Goal: Information Seeking & Learning: Check status

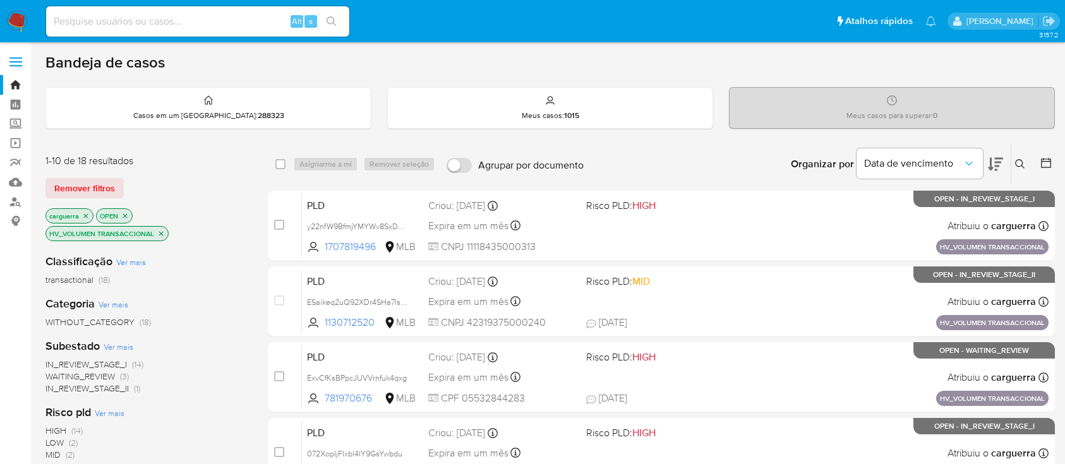
scroll to position [90, 0]
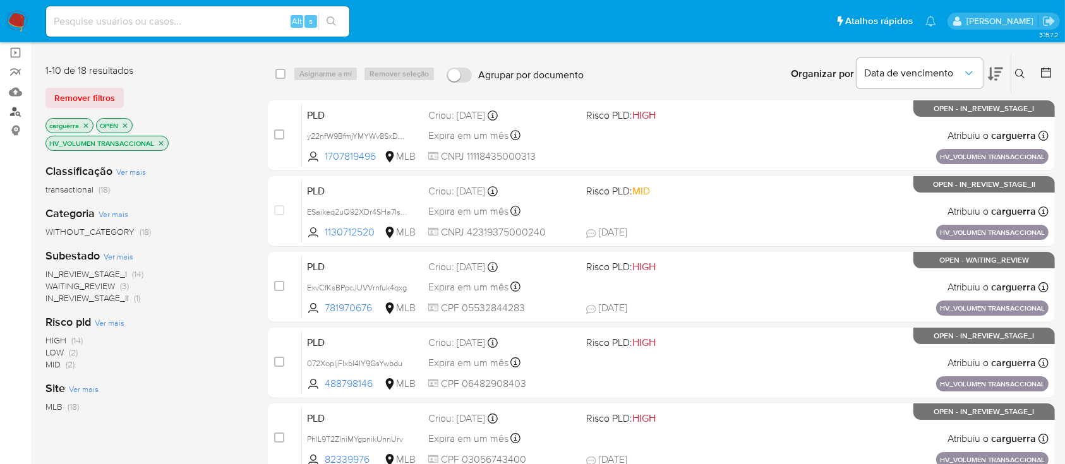
click at [16, 114] on link "Localizador de pessoas" at bounding box center [75, 112] width 150 height 20
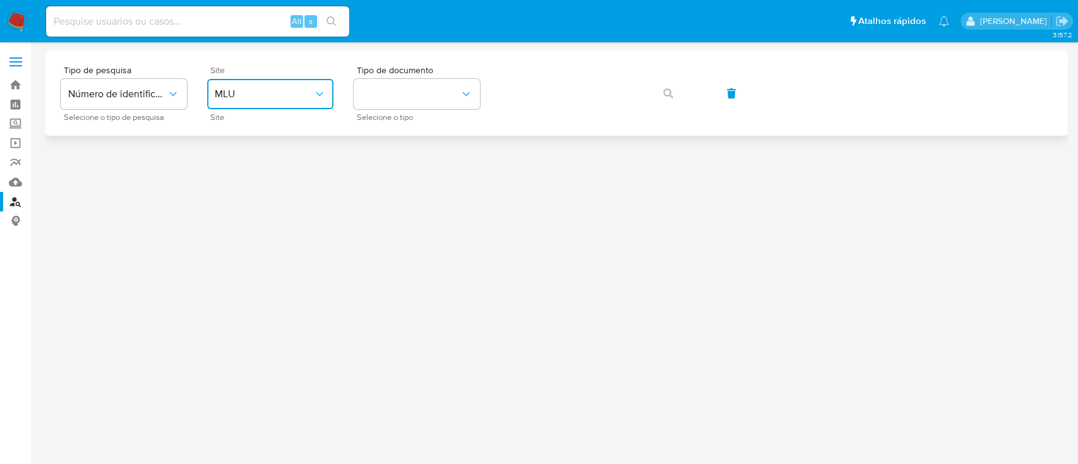
click at [248, 93] on span "MLU" at bounding box center [264, 94] width 99 height 13
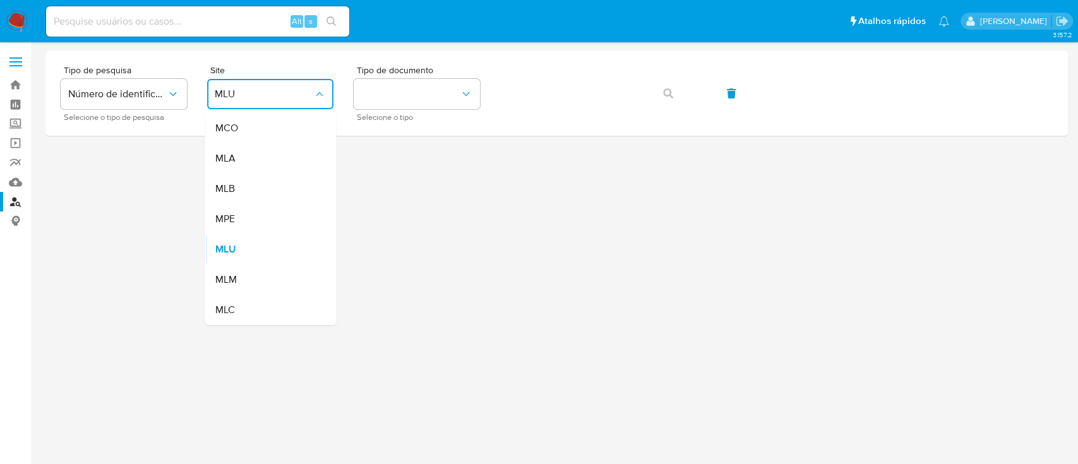
click at [248, 198] on div "MLB" at bounding box center [267, 189] width 104 height 30
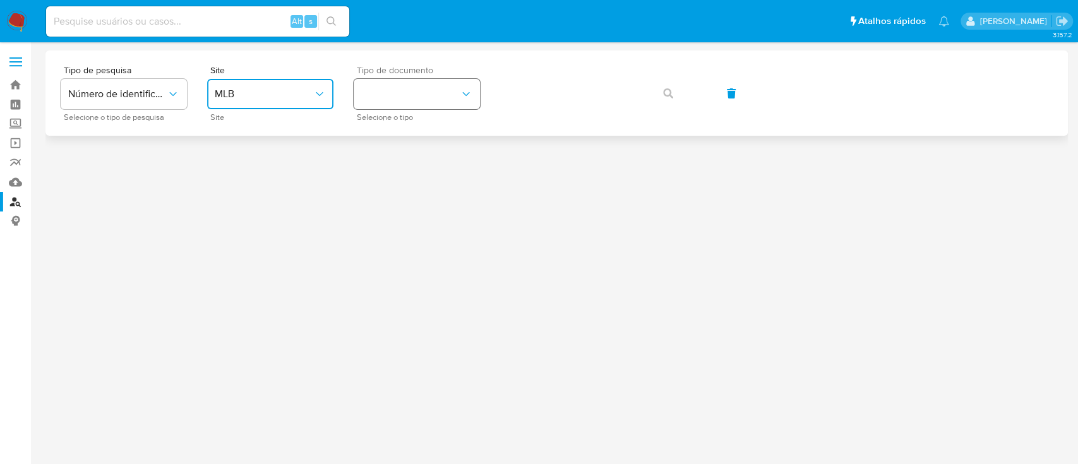
click at [422, 90] on button "identificationType" at bounding box center [417, 94] width 126 height 30
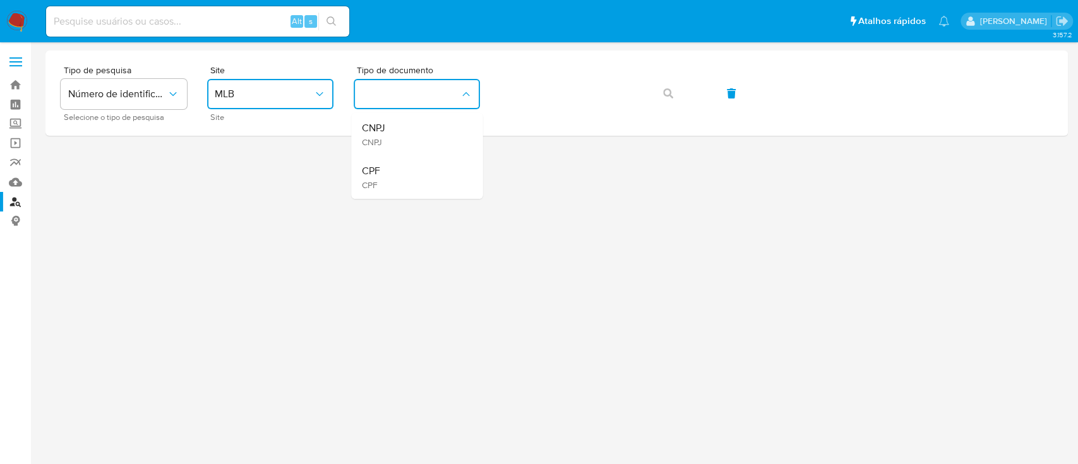
drag, startPoint x: 384, startPoint y: 174, endPoint x: 440, endPoint y: 152, distance: 60.4
click at [383, 174] on div "CPF CPF" at bounding box center [413, 177] width 104 height 43
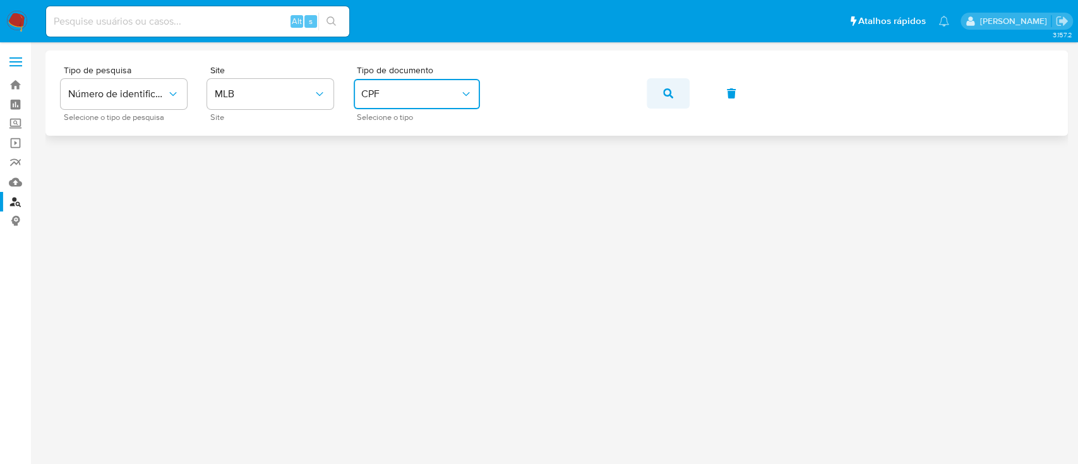
click at [673, 89] on button "button" at bounding box center [668, 93] width 43 height 30
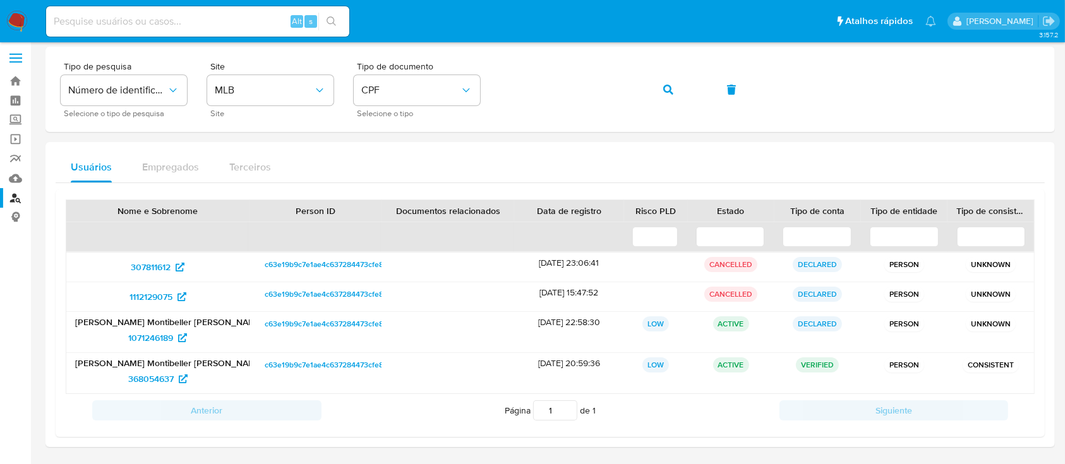
scroll to position [5, 0]
click at [154, 337] on span "1071246189" at bounding box center [150, 337] width 45 height 20
click at [143, 378] on span "368054637" at bounding box center [150, 378] width 45 height 20
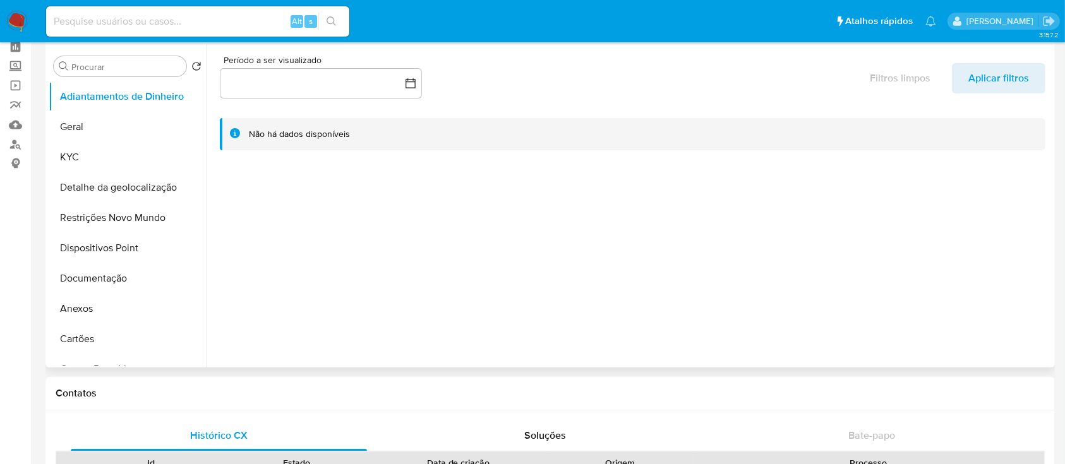
scroll to position [84, 0]
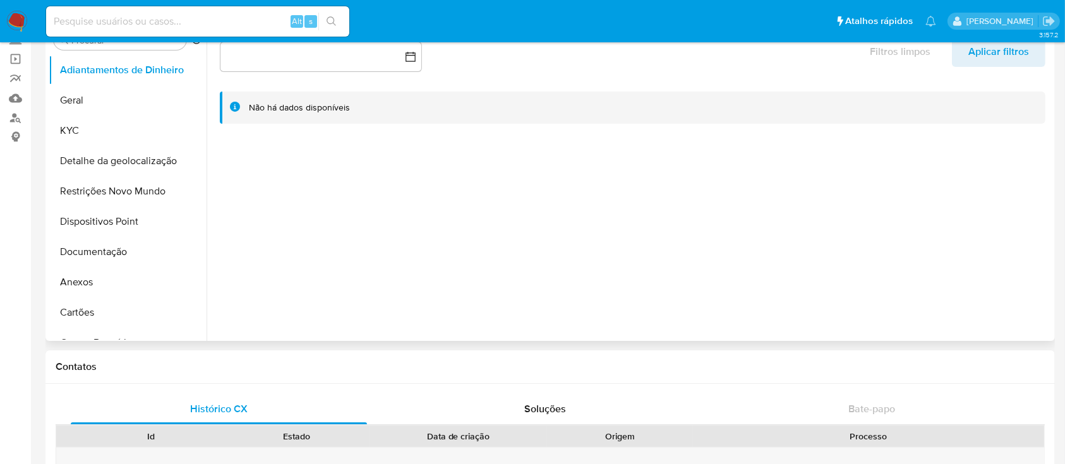
select select "10"
click at [115, 256] on button "Documentação" at bounding box center [123, 252] width 148 height 30
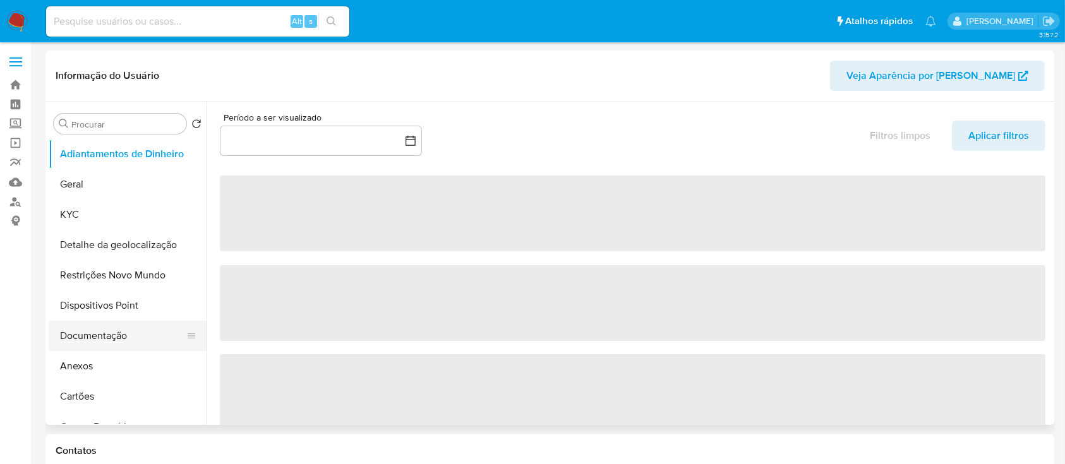
select select "10"
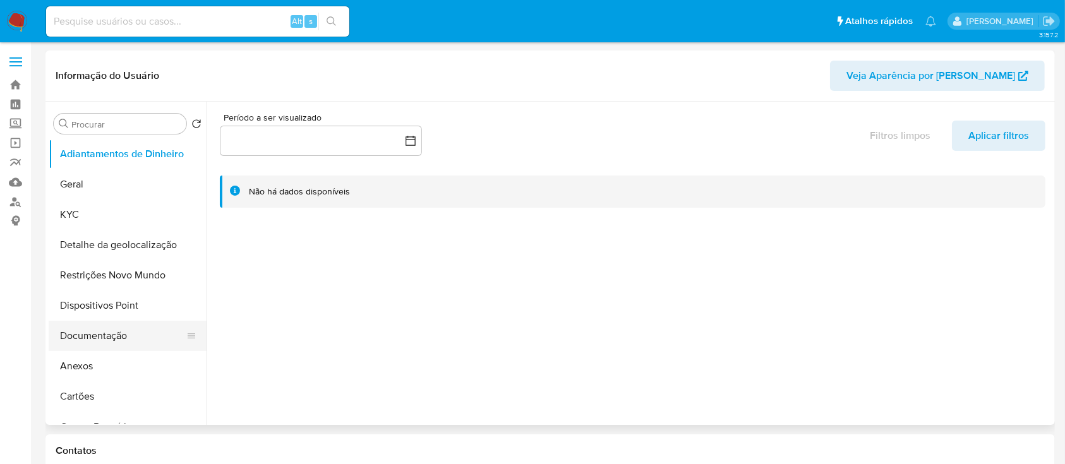
click at [99, 337] on button "Documentação" at bounding box center [123, 336] width 148 height 30
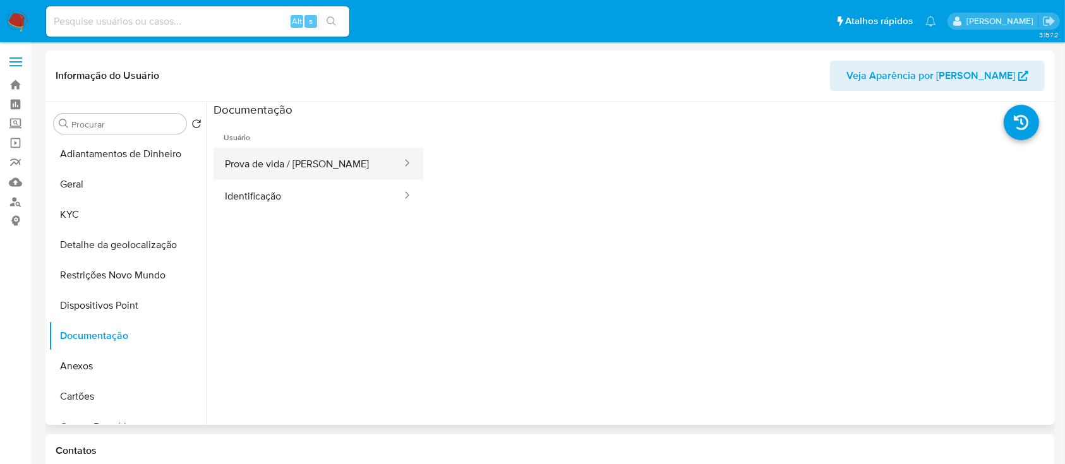
click at [288, 154] on button "Prova de vida / [PERSON_NAME]" at bounding box center [309, 164] width 190 height 32
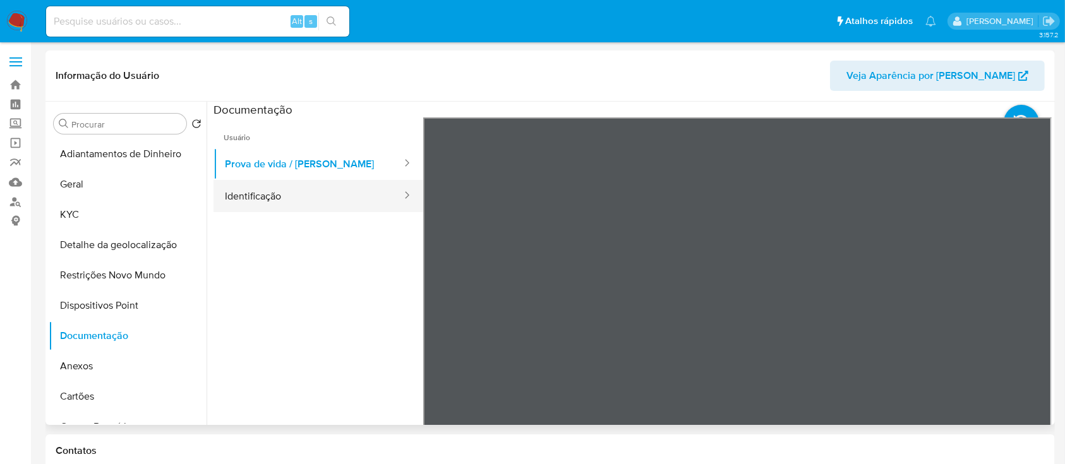
click at [268, 197] on button "Identificação" at bounding box center [309, 196] width 190 height 32
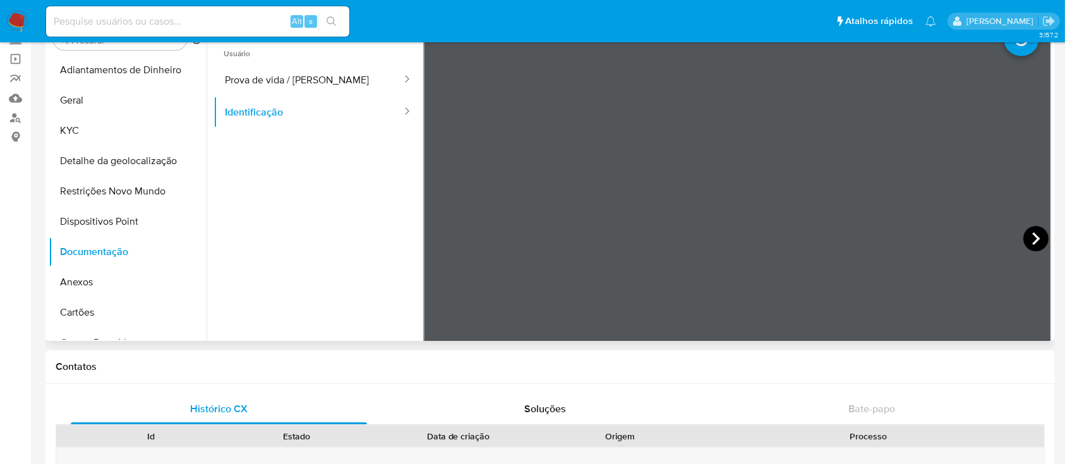
click at [1032, 235] on icon at bounding box center [1035, 238] width 25 height 25
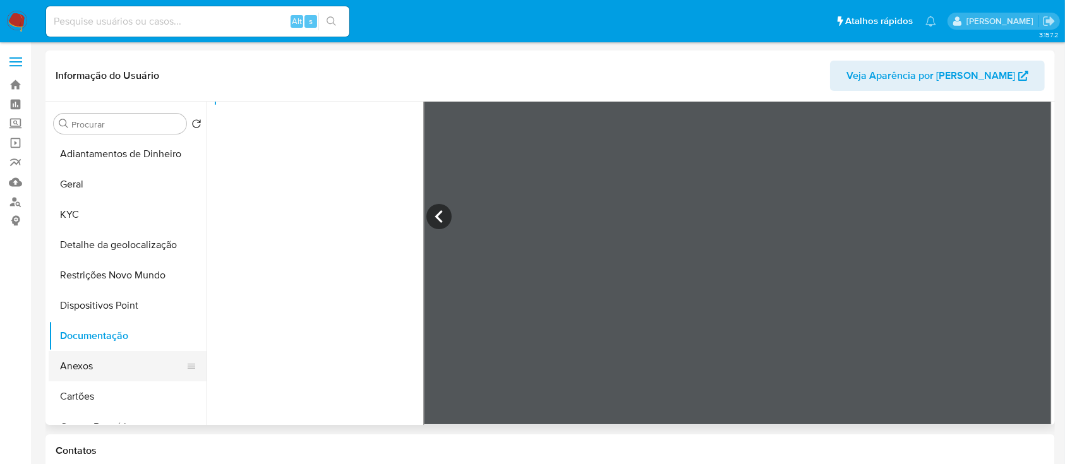
click at [77, 358] on button "Anexos" at bounding box center [123, 366] width 148 height 30
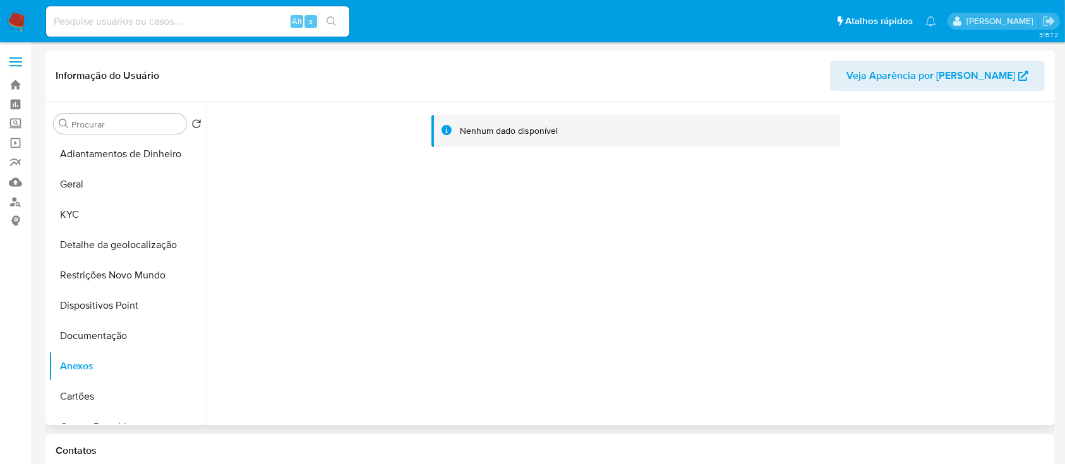
click at [474, 308] on div "Nenhum dado disponível" at bounding box center [629, 263] width 845 height 323
click at [652, 270] on div "Nenhum dado disponível" at bounding box center [629, 263] width 845 height 323
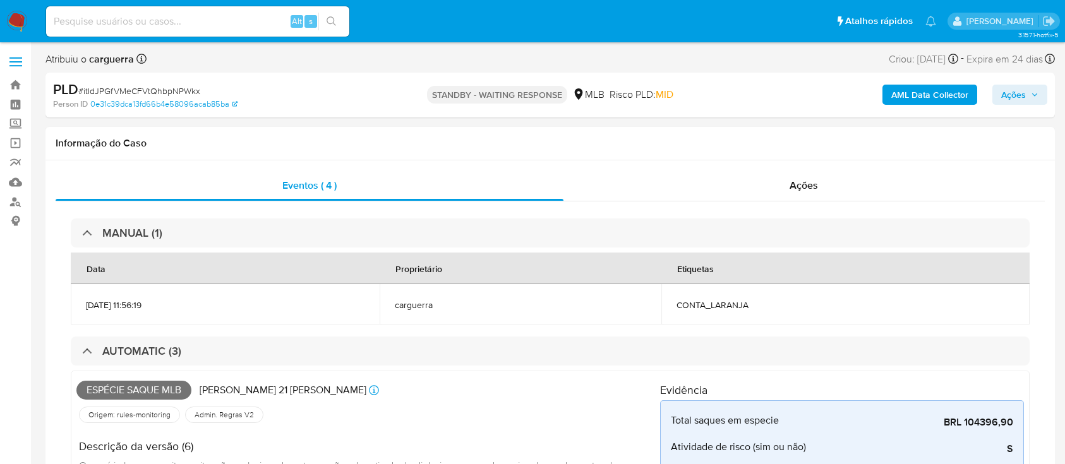
select select "10"
